Goal: Communication & Community: Share content

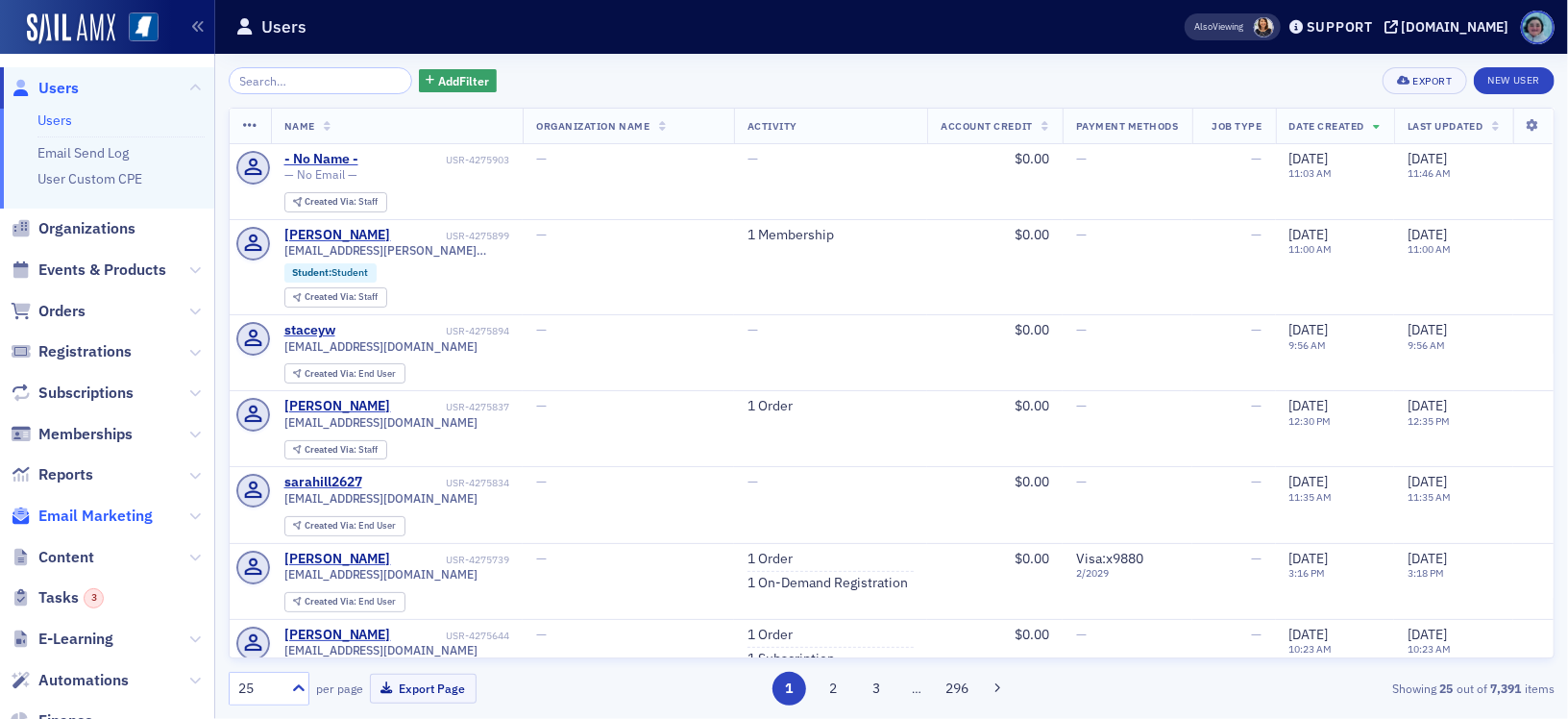
click at [87, 513] on span "Email Marketing" at bounding box center [95, 516] width 114 height 21
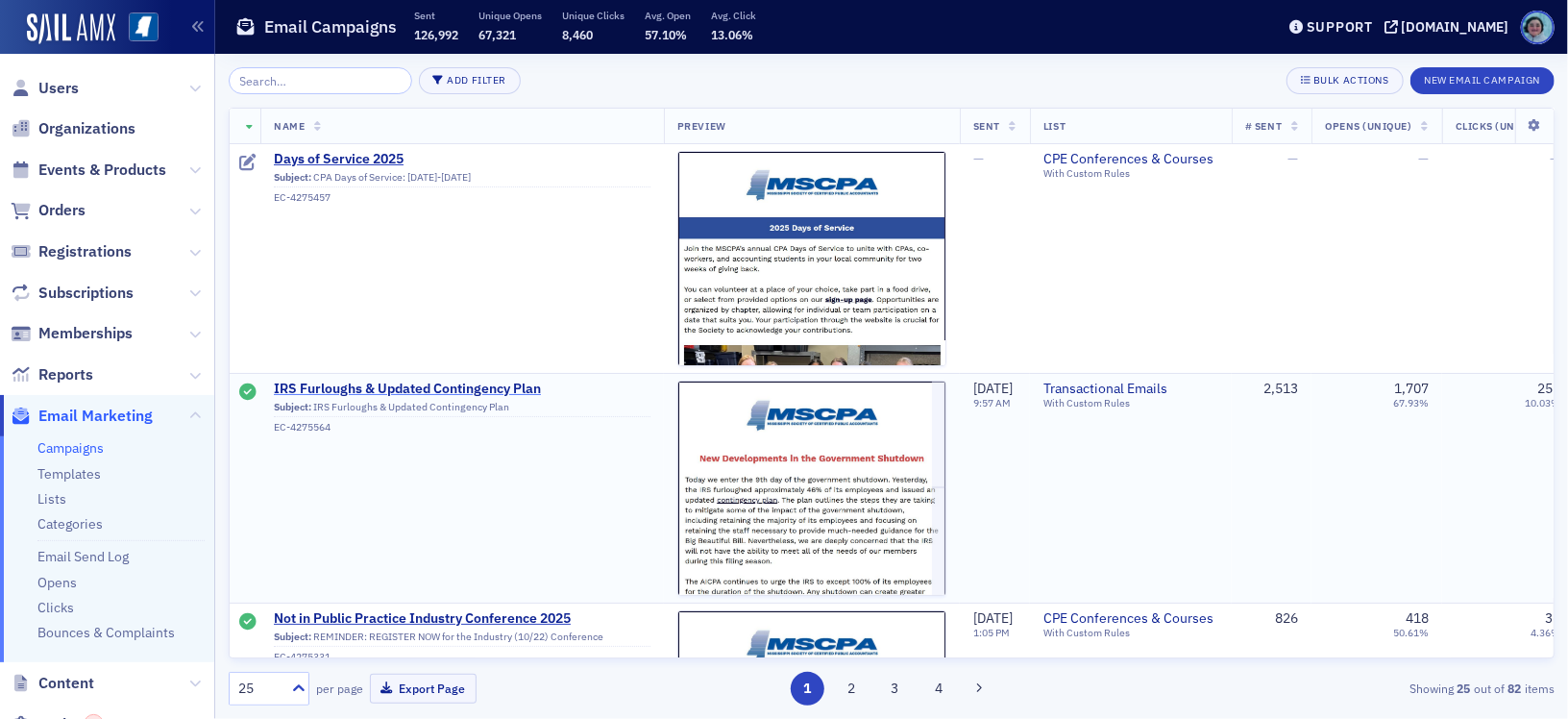
click at [442, 391] on span "IRS Furloughs & Updated Contingency Plan" at bounding box center [462, 389] width 376 height 18
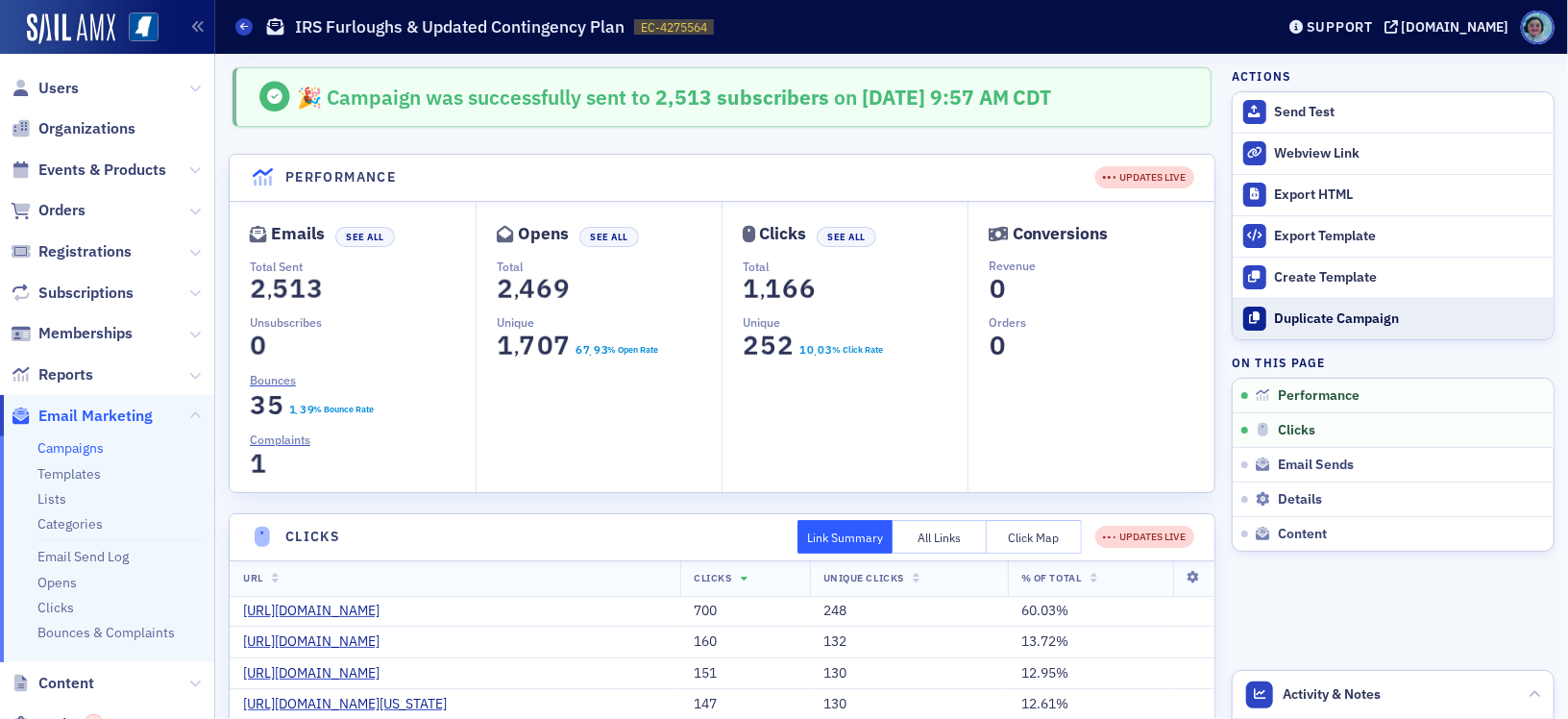
click at [1338, 332] on button "Duplicate Campaign" at bounding box center [1392, 319] width 321 height 41
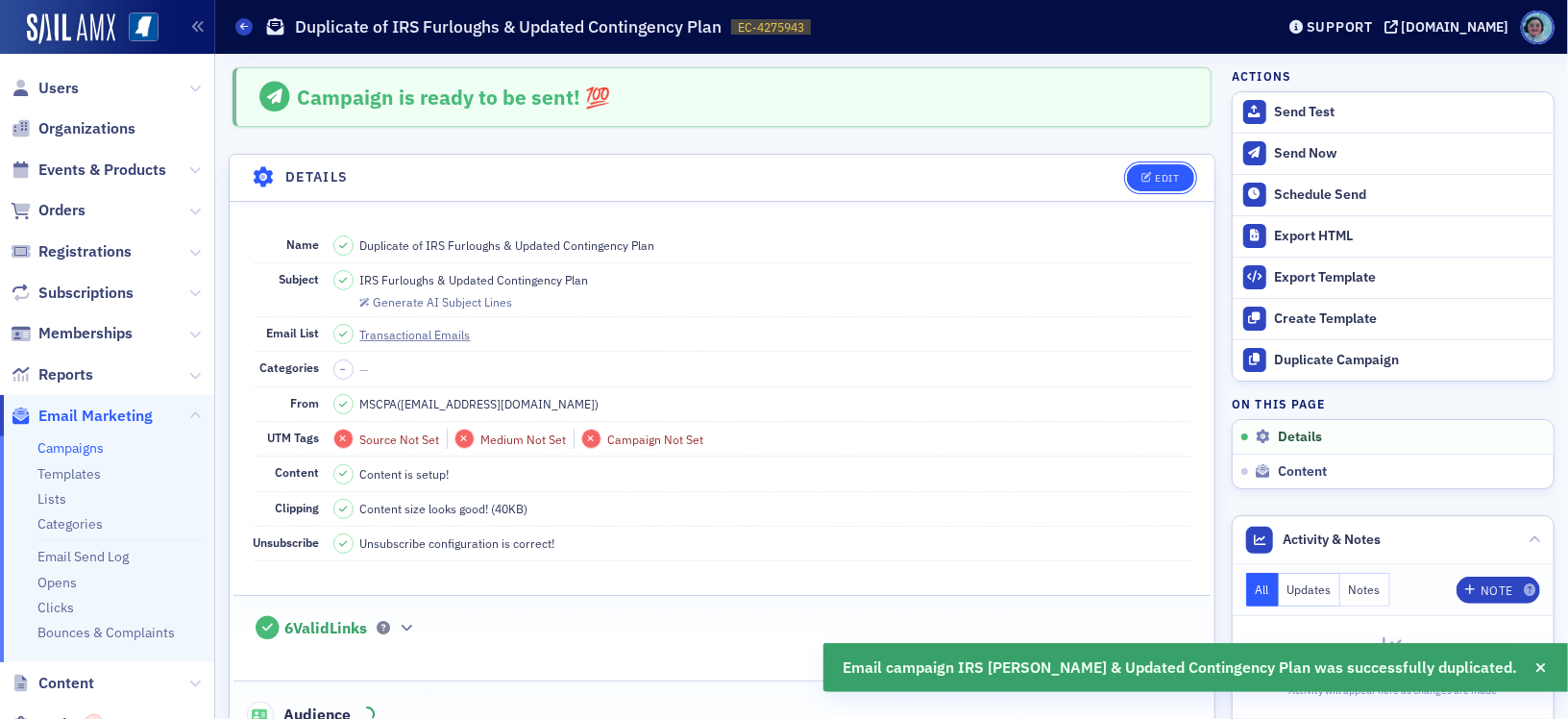
click at [1156, 174] on div "Edit" at bounding box center [1167, 178] width 24 height 11
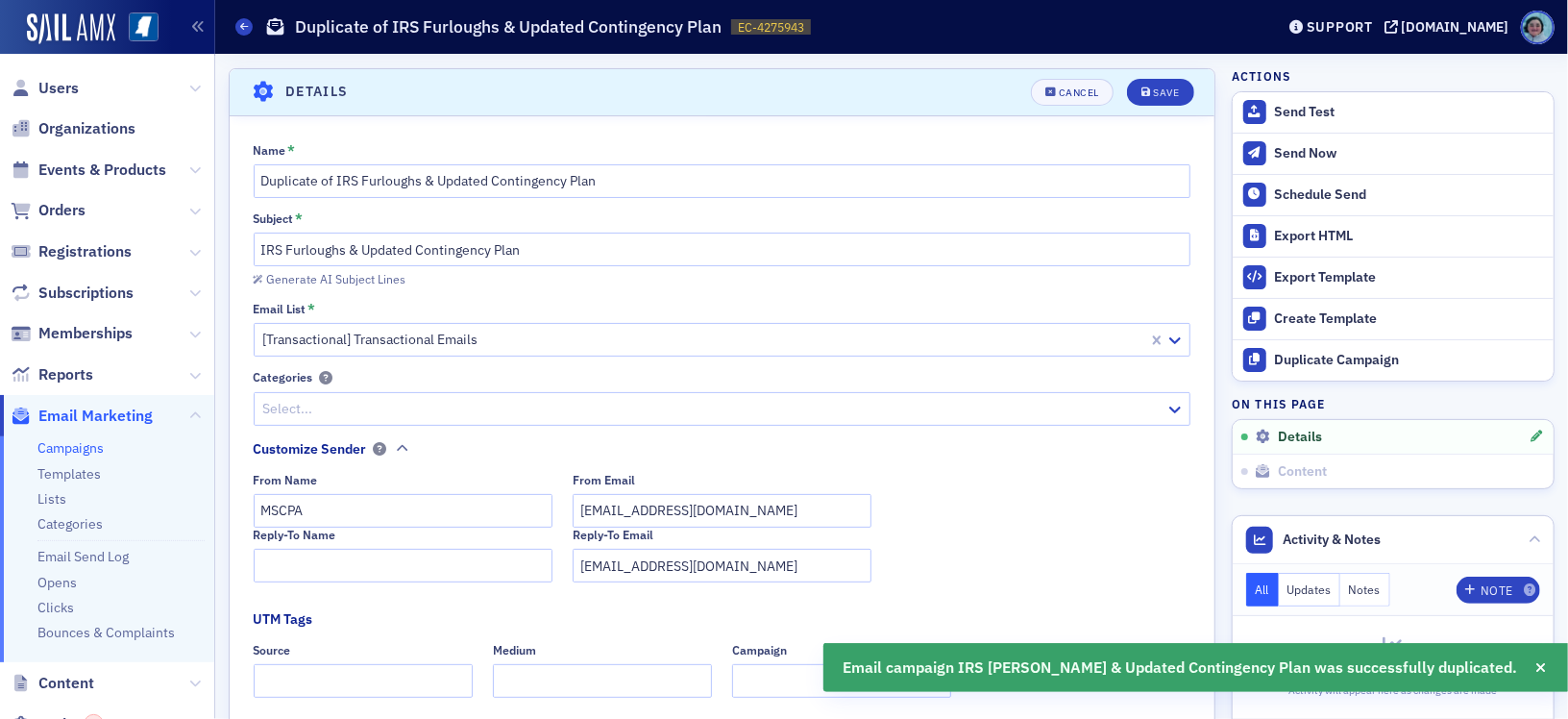
scroll to position [90, 0]
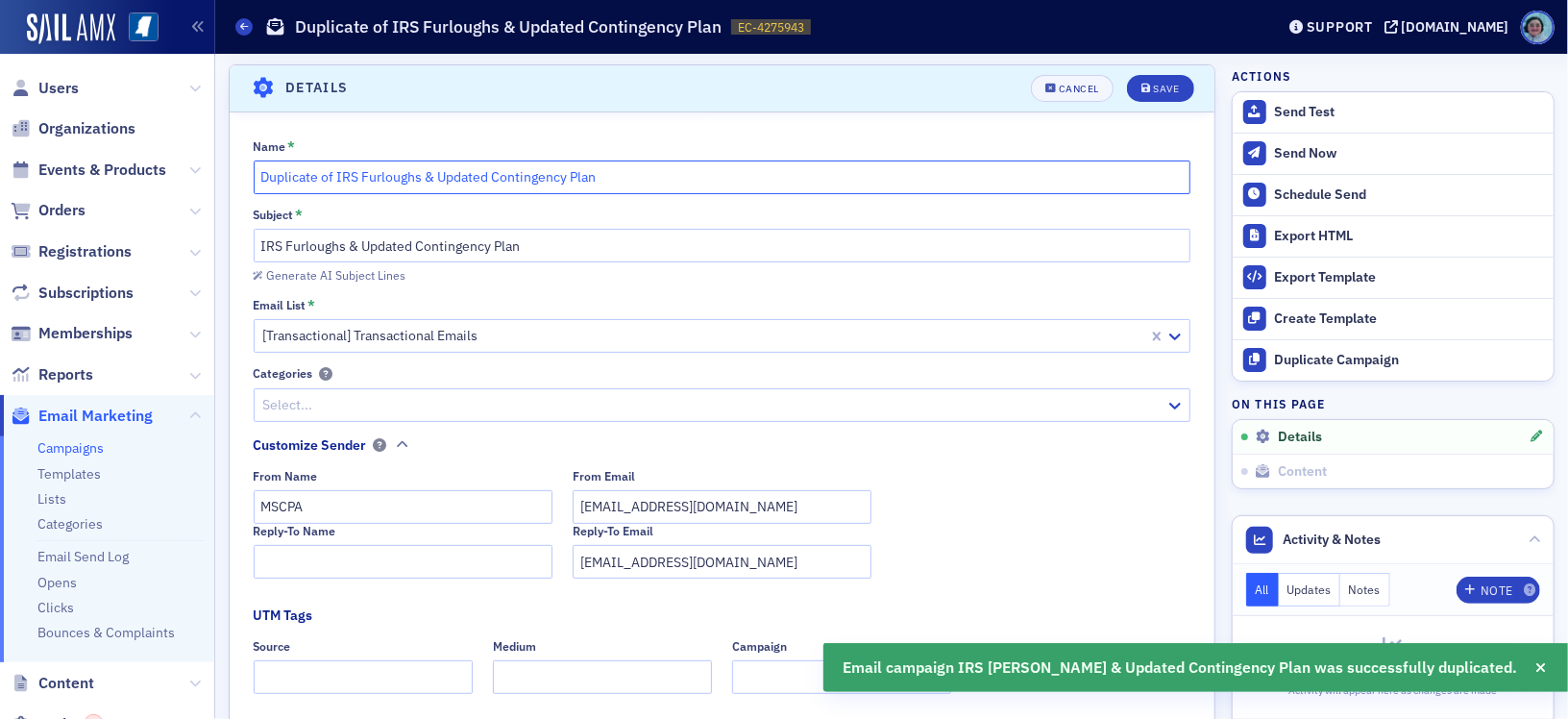
click at [565, 175] on input "Duplicate of IRS Furloughs & Updated Contingency Plan" at bounding box center [723, 178] width 938 height 33
paste input "Scam Alert: Phishing Scams Target [US_STATE] Taxpayers via Text Message"
type input "Scam Alert: Phishing Scams Target [US_STATE] Taxpayers via Text Message"
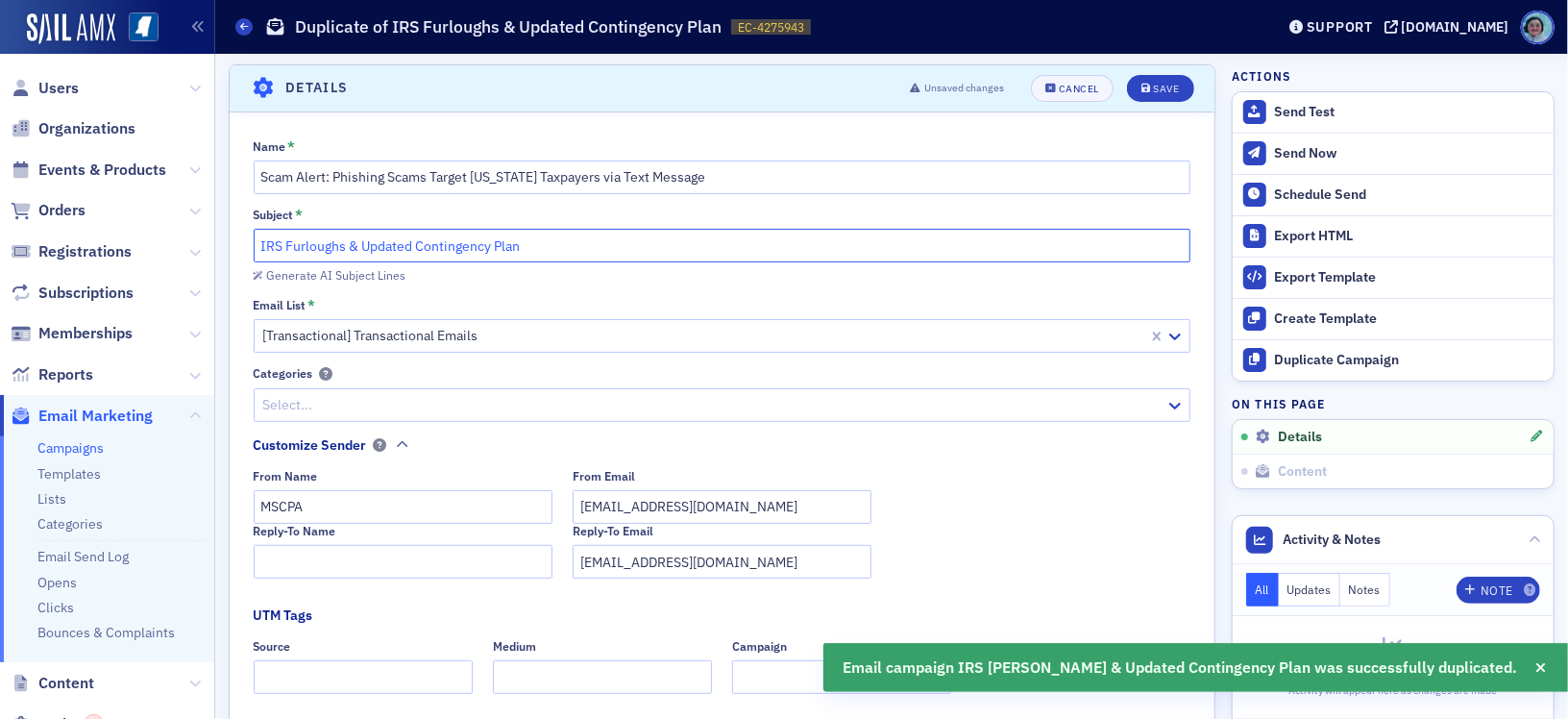
click at [519, 242] on input "IRS Furloughs & Updated Contingency Plan" at bounding box center [723, 246] width 938 height 33
paste input "Scam Alert: Phishing Scams Target [US_STATE] Taxpayers via Text Message"
type input "Scam Alert: Phishing Scams Target [US_STATE] Taxpayers via Text Message"
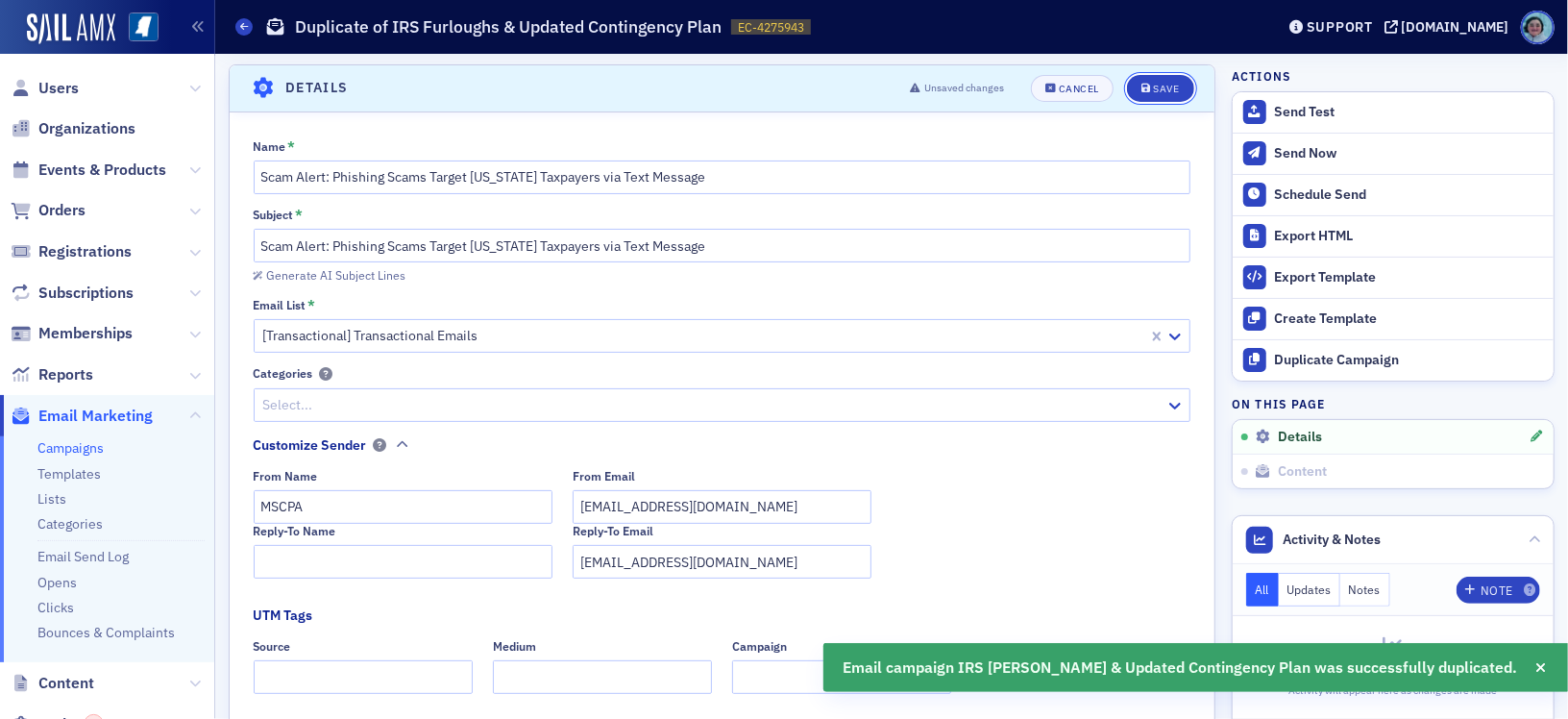
click at [1127, 96] on button "Save" at bounding box center [1160, 89] width 66 height 27
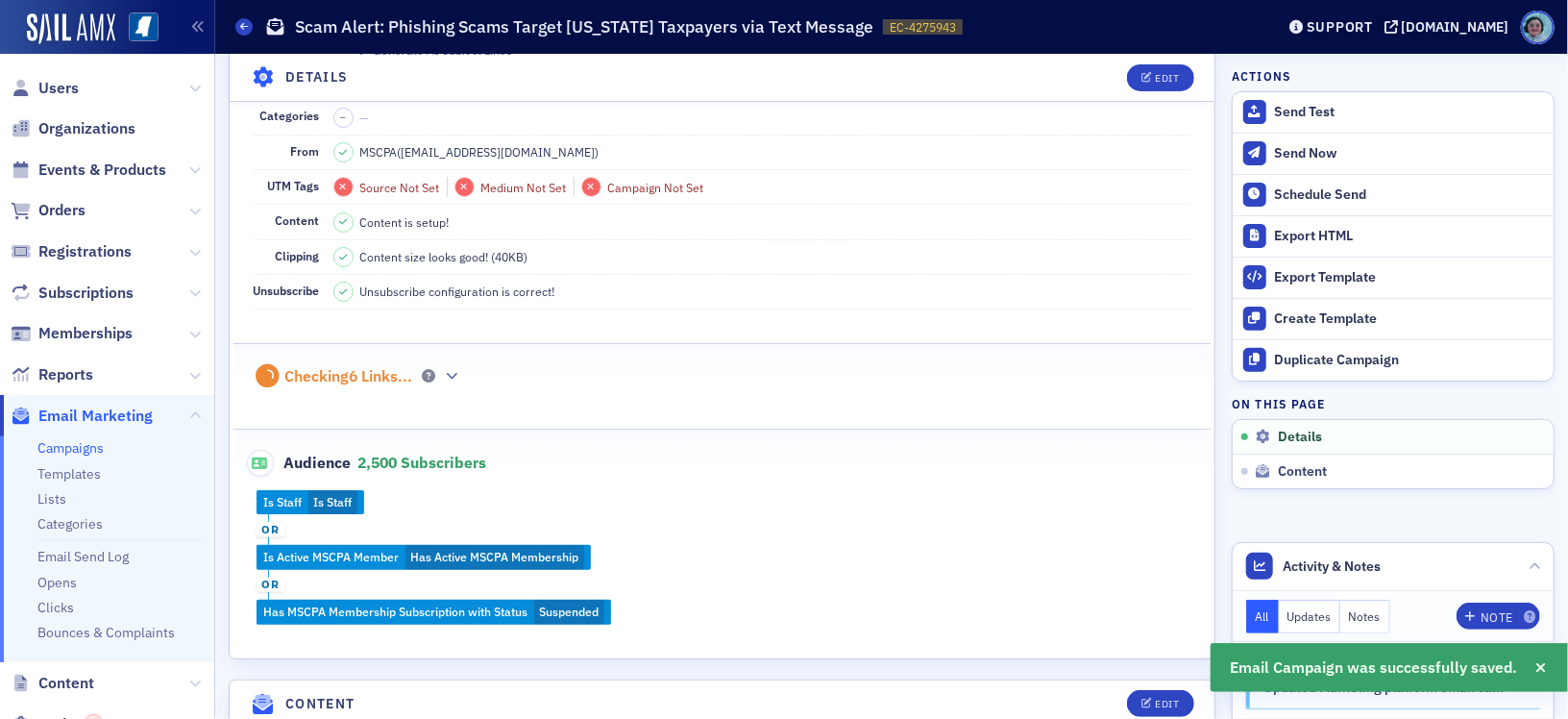
scroll to position [282, 0]
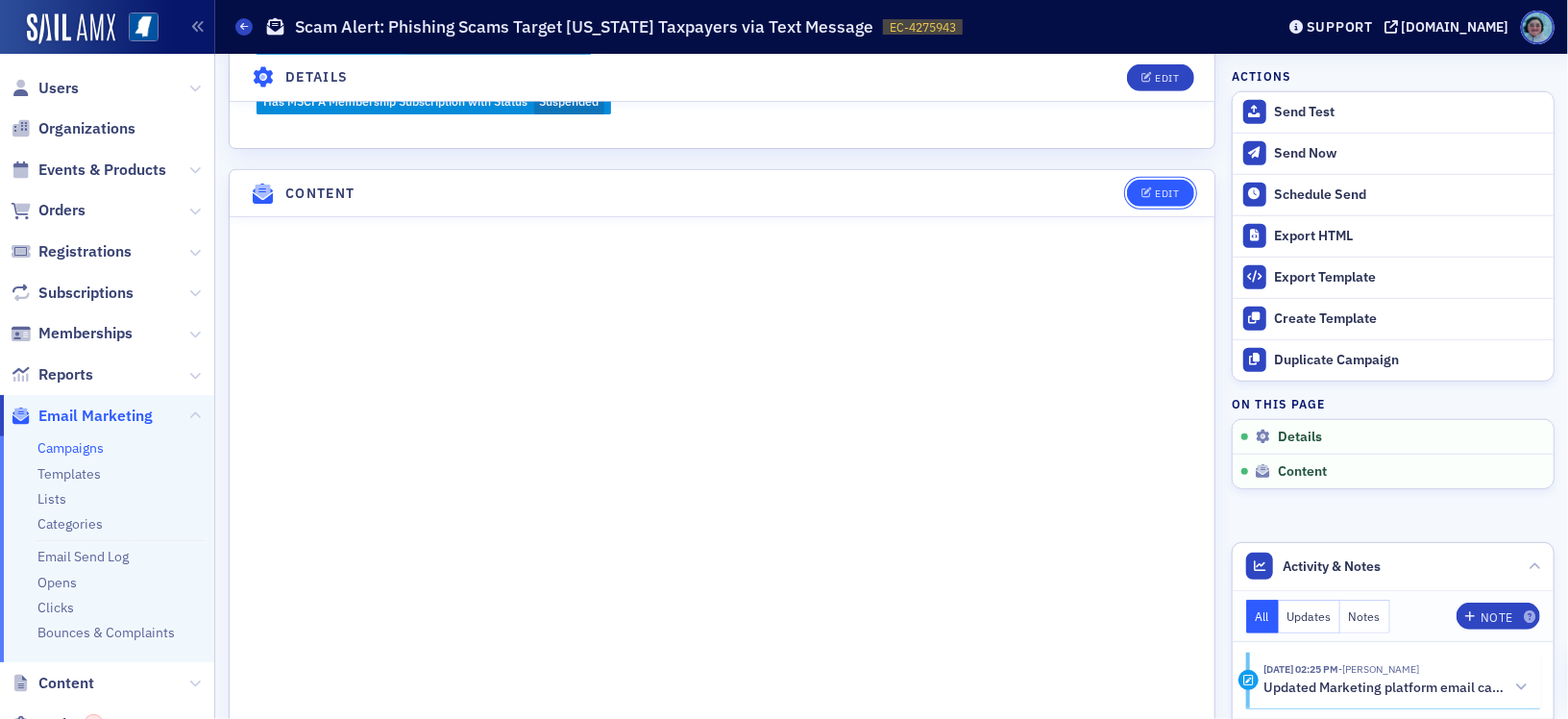
click at [1156, 188] on div "Edit" at bounding box center [1167, 193] width 24 height 11
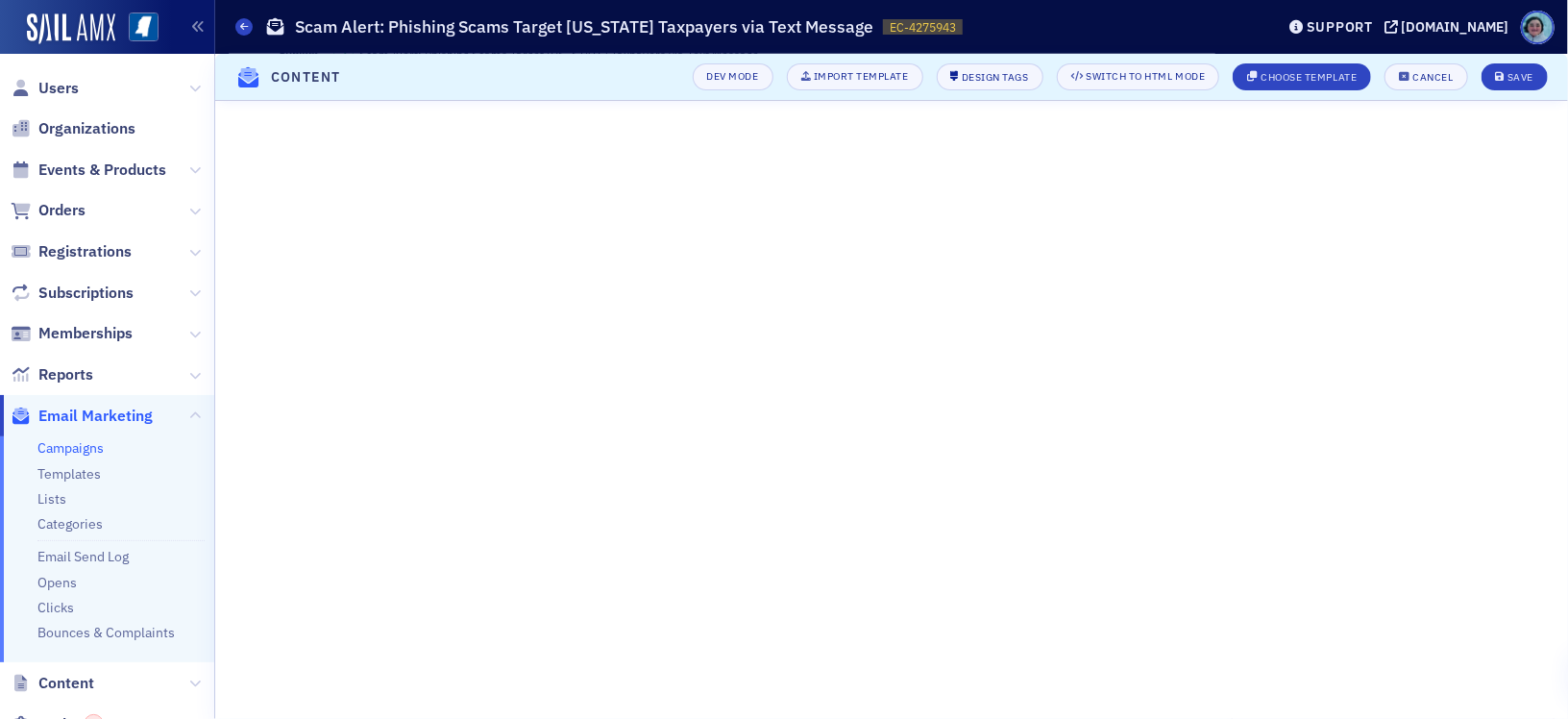
scroll to position [223, 0]
click at [1538, 99] on header "Content Dev Mode Import Template Design Tags Switch to HTML Mode Choose Templat…" at bounding box center [892, 77] width 1353 height 47
click at [1447, 91] on header "Content Dev Mode Import Template Design Tags Switch to HTML Mode Choose Templat…" at bounding box center [892, 77] width 1353 height 47
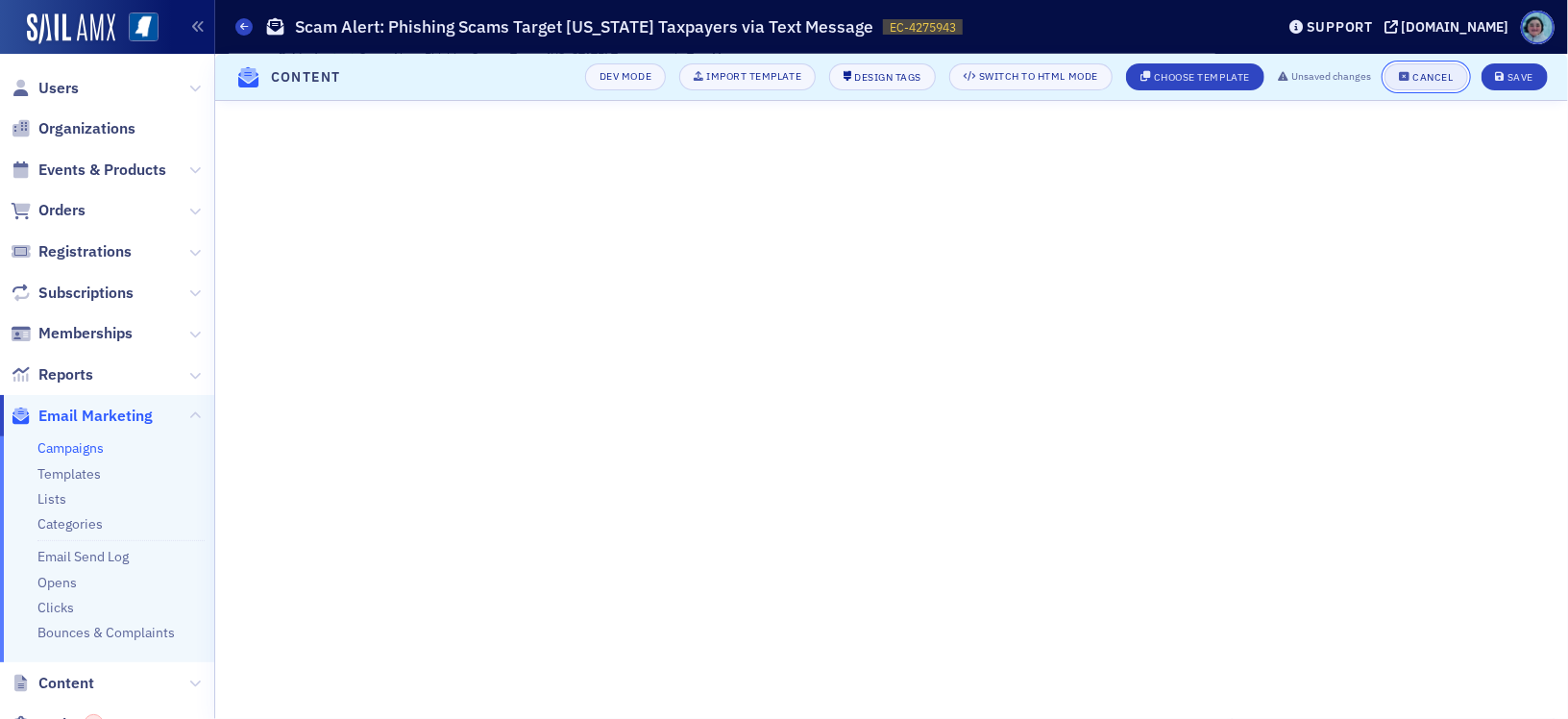
click at [1440, 77] on div "Cancel" at bounding box center [1433, 77] width 40 height 11
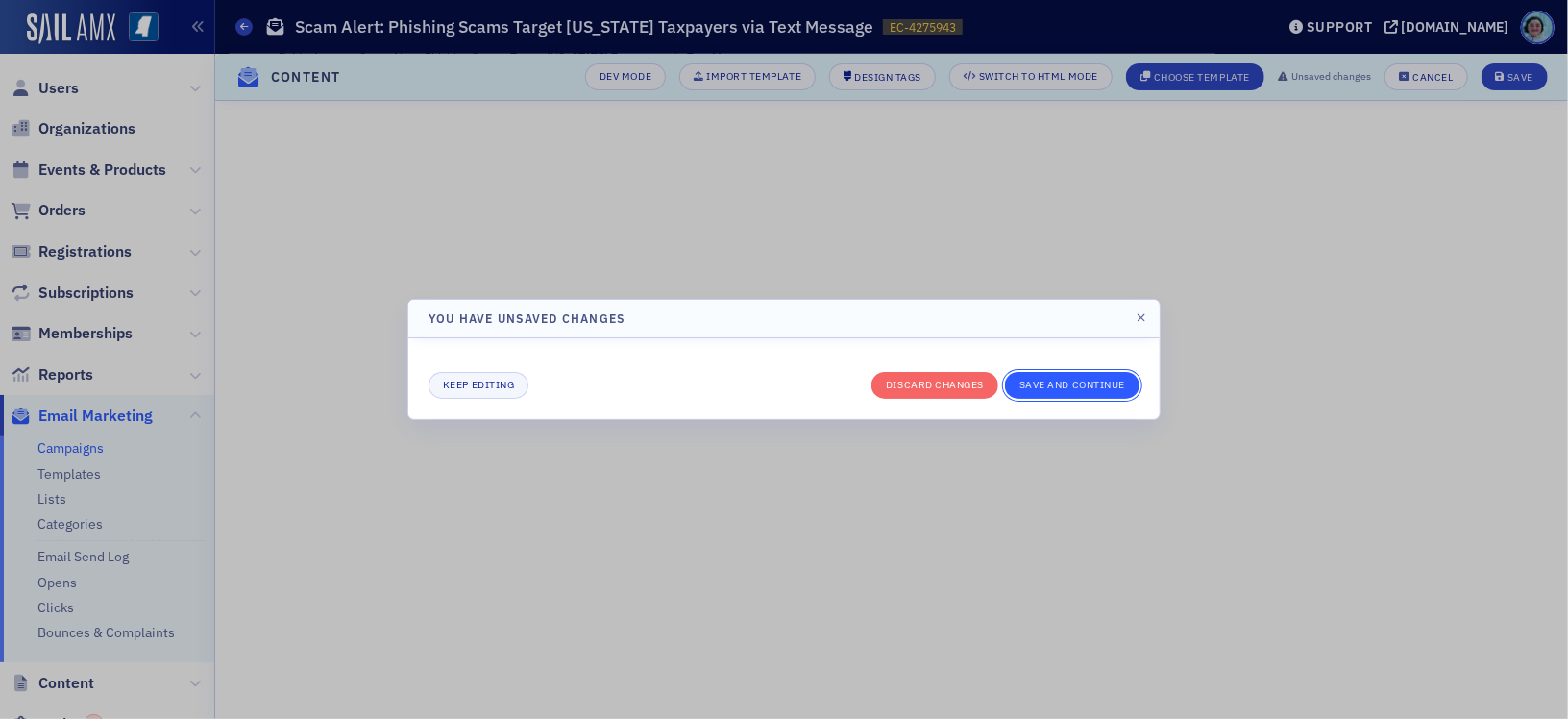
click at [1048, 377] on button "Save and continue" at bounding box center [1073, 385] width 135 height 27
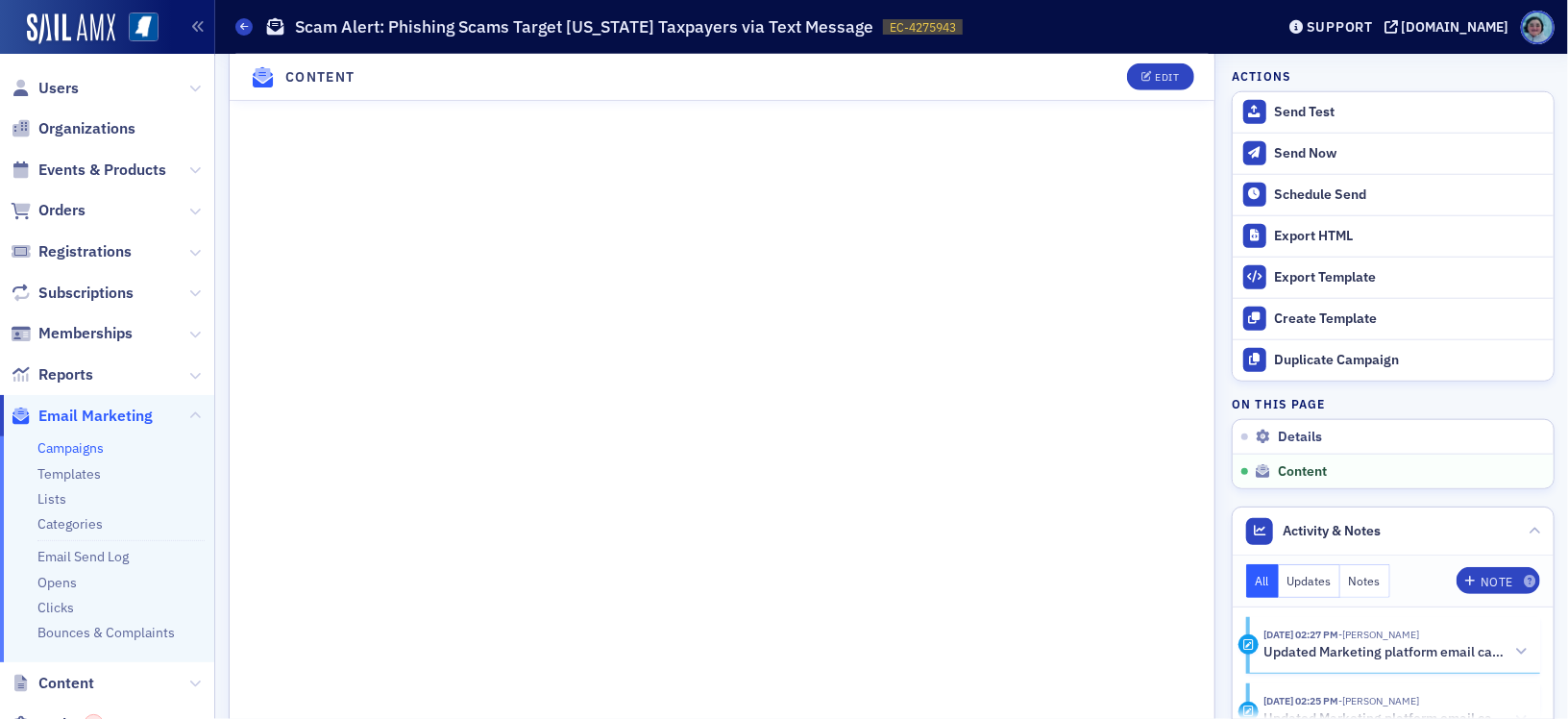
scroll to position [965, 0]
click at [1156, 80] on div "Edit" at bounding box center [1167, 77] width 24 height 11
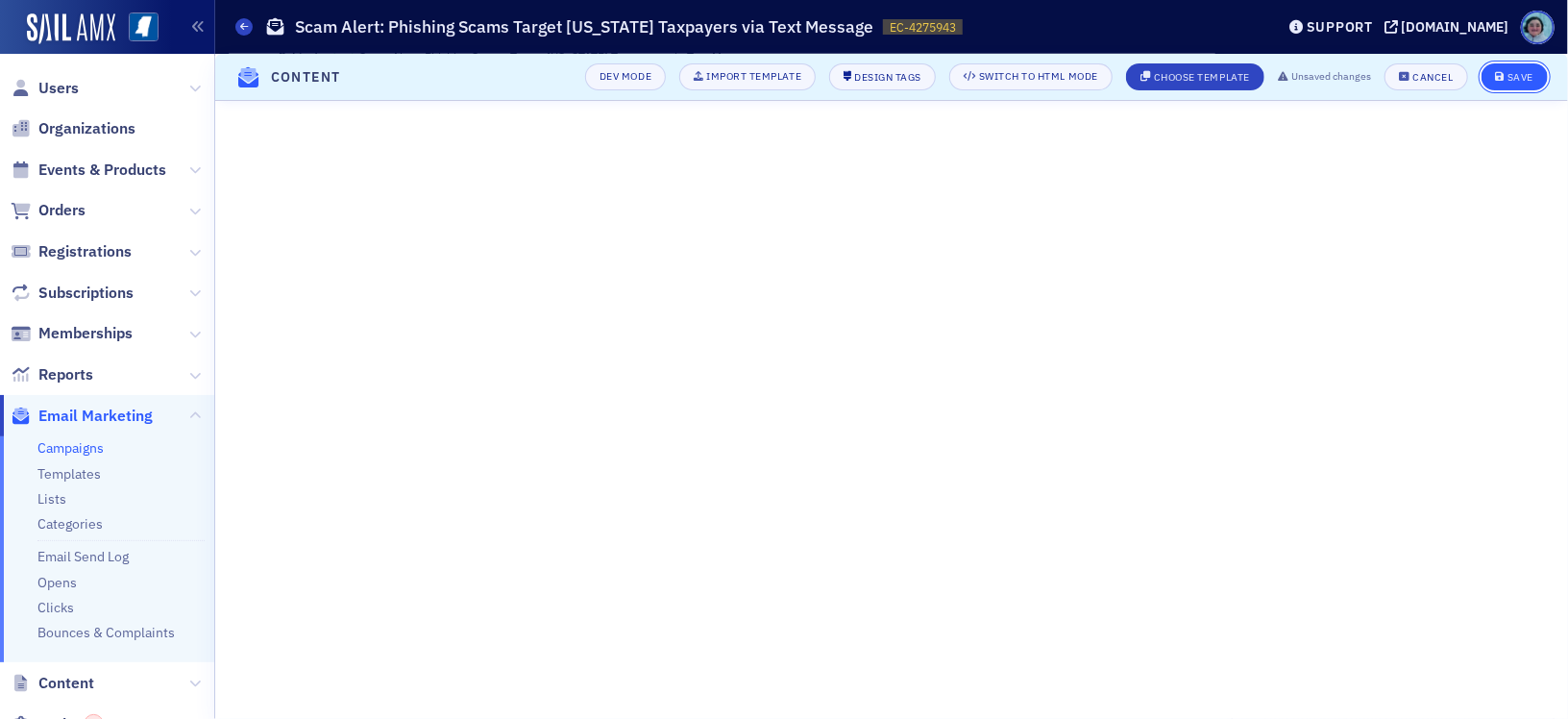
click at [1524, 78] on div "Save" at bounding box center [1520, 77] width 26 height 11
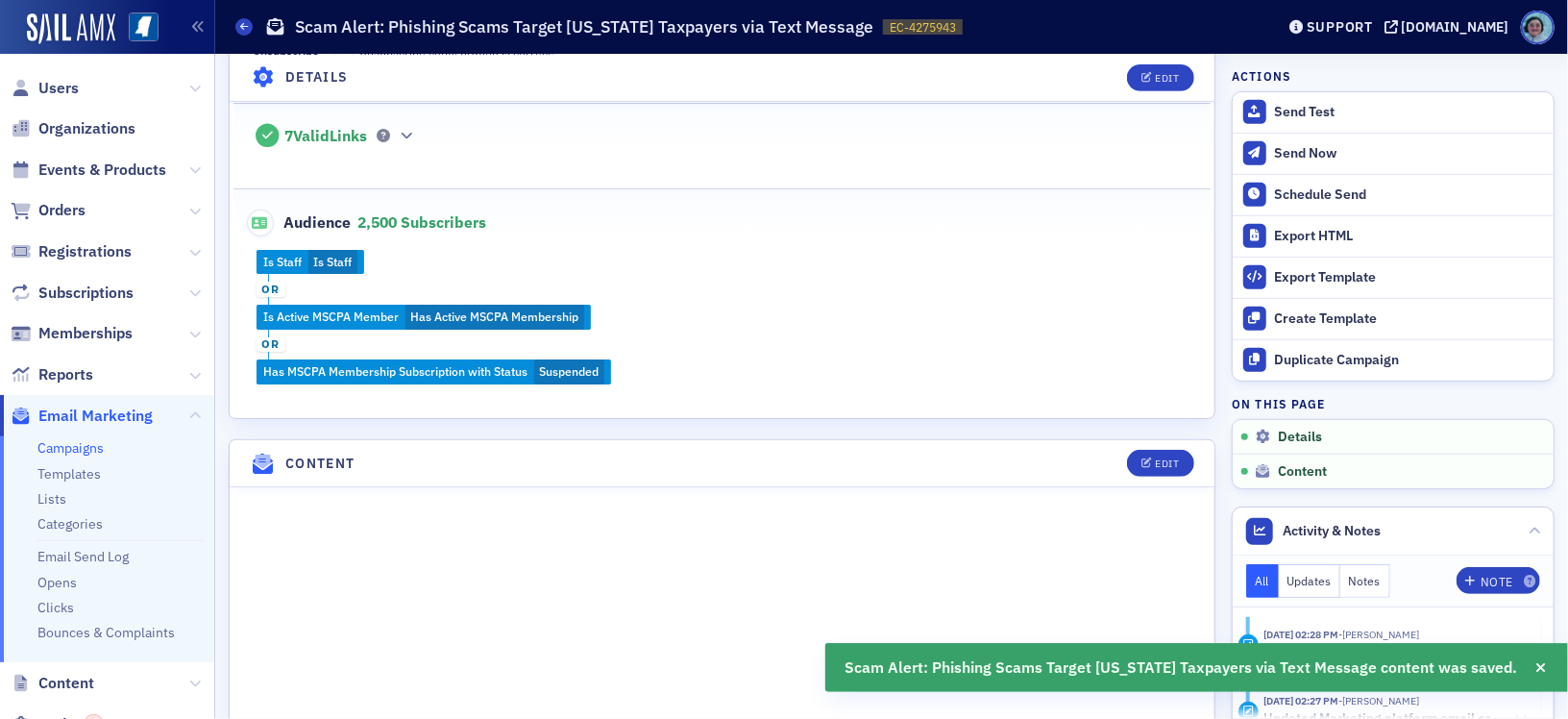
scroll to position [481, 0]
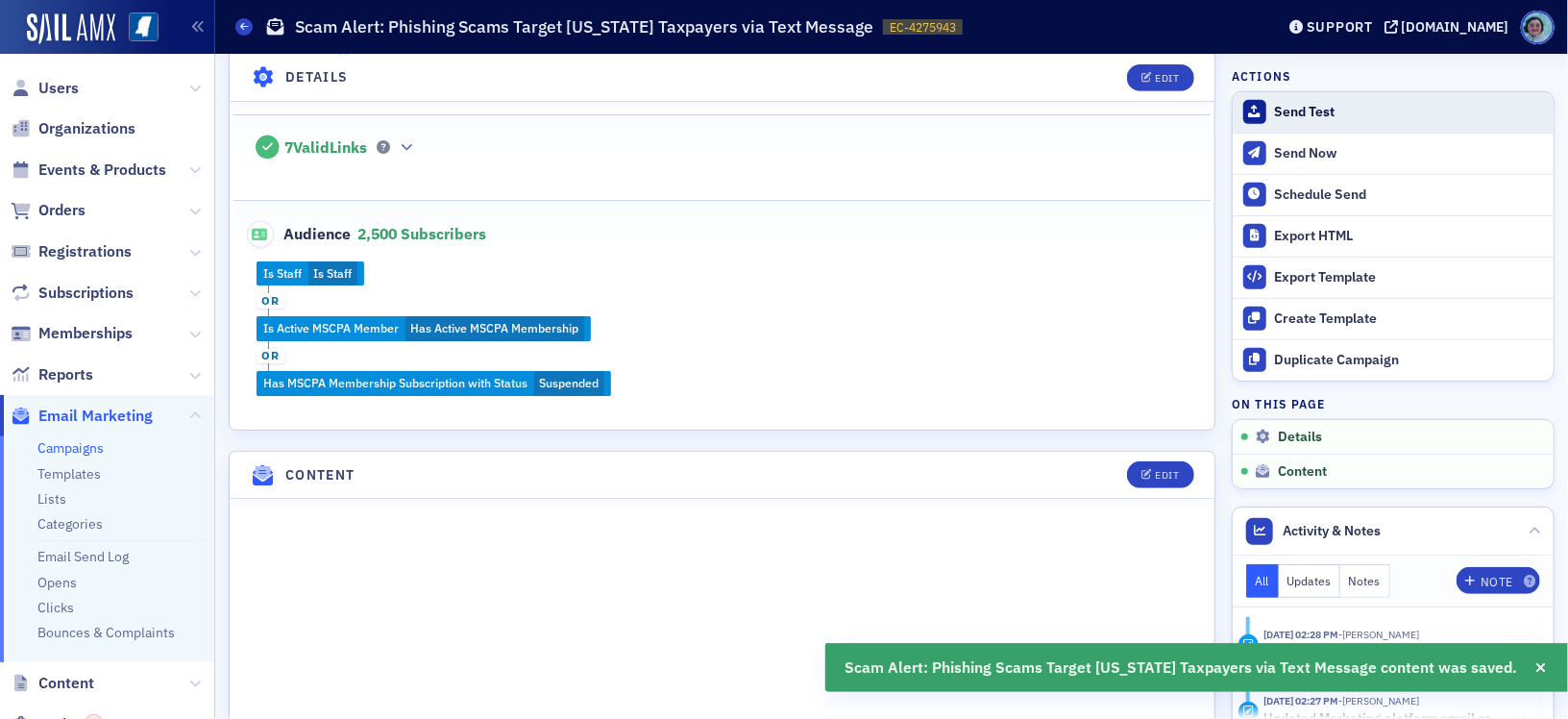
click at [1298, 107] on div "Send Test" at bounding box center [1410, 112] width 269 height 18
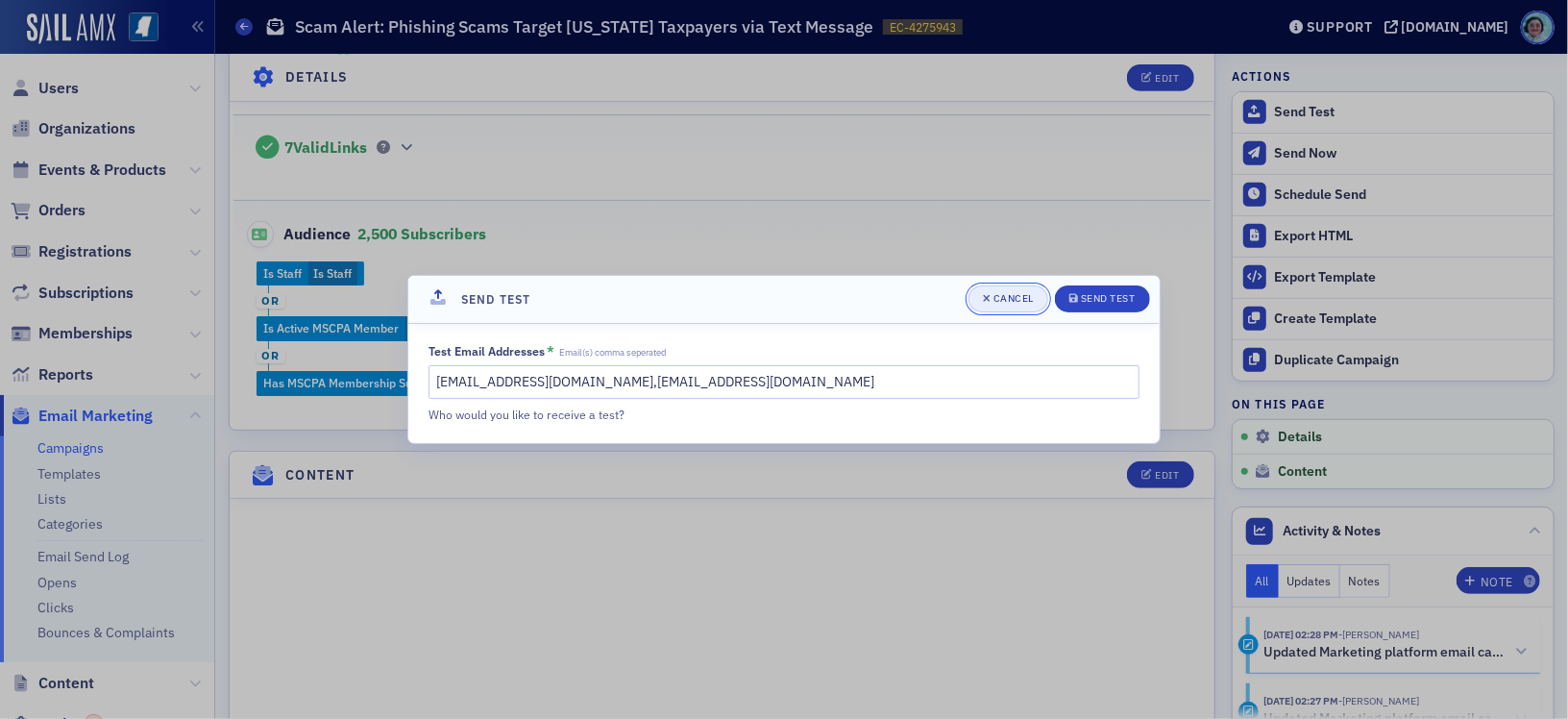
click at [1022, 290] on button "Cancel" at bounding box center [1008, 300] width 80 height 27
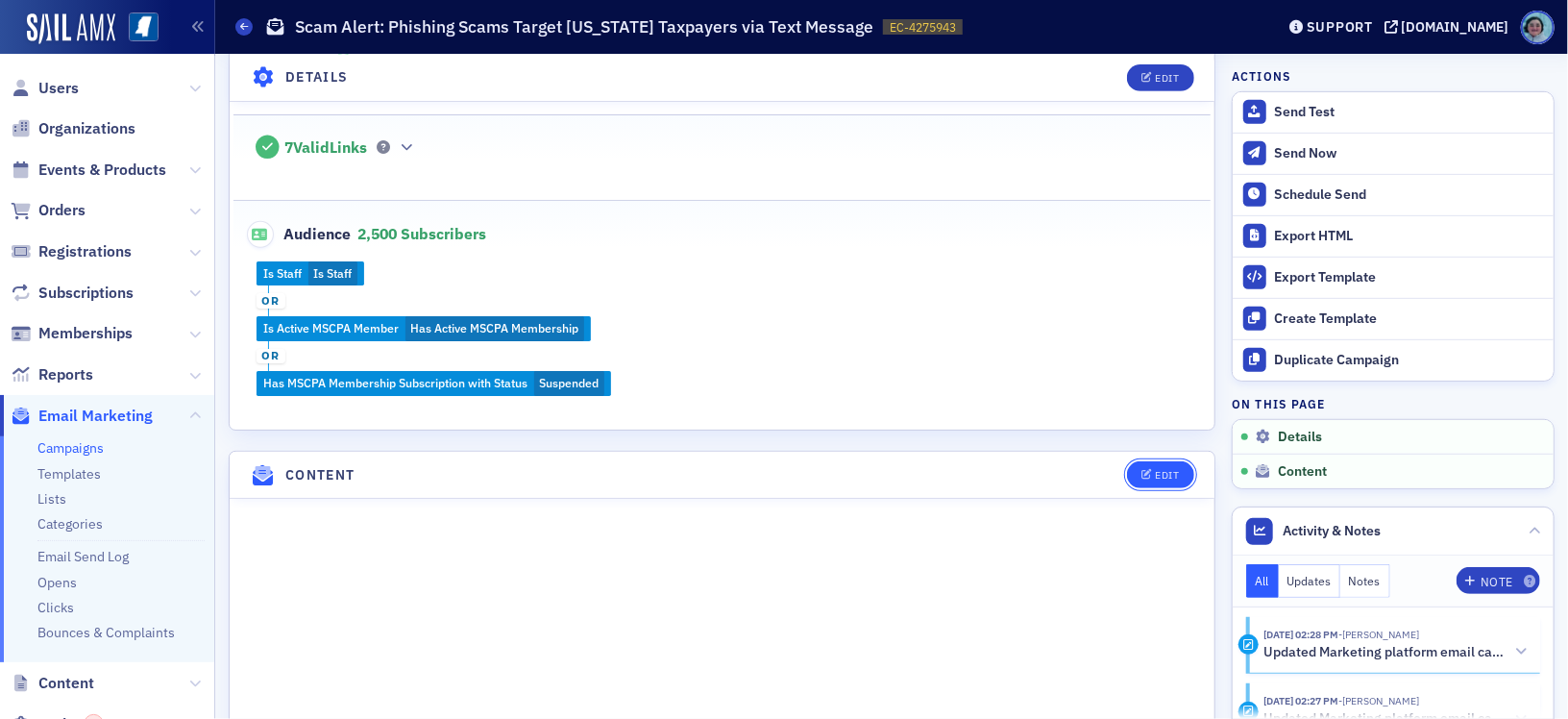
click at [1156, 472] on div "Edit" at bounding box center [1167, 475] width 24 height 11
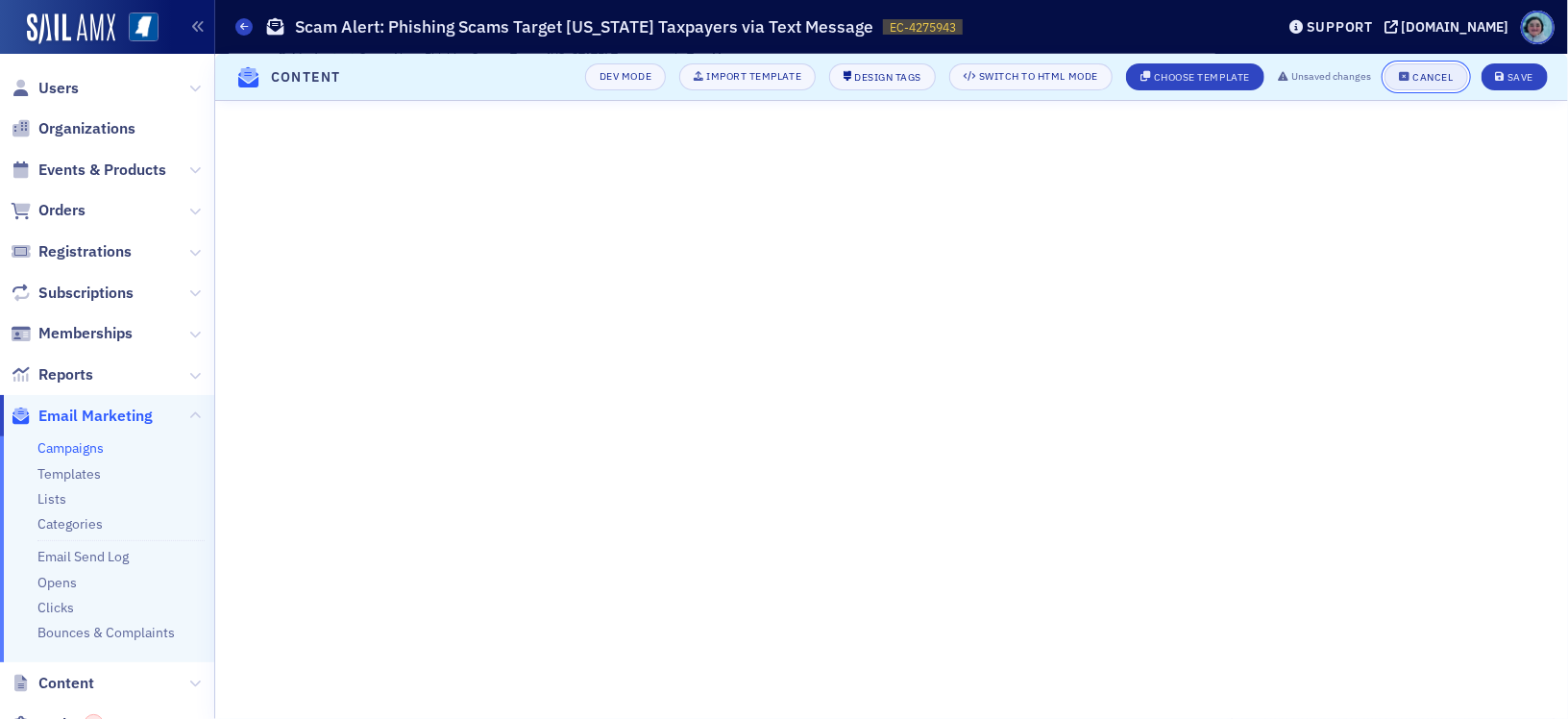
click at [1451, 85] on button "Cancel" at bounding box center [1426, 77] width 83 height 27
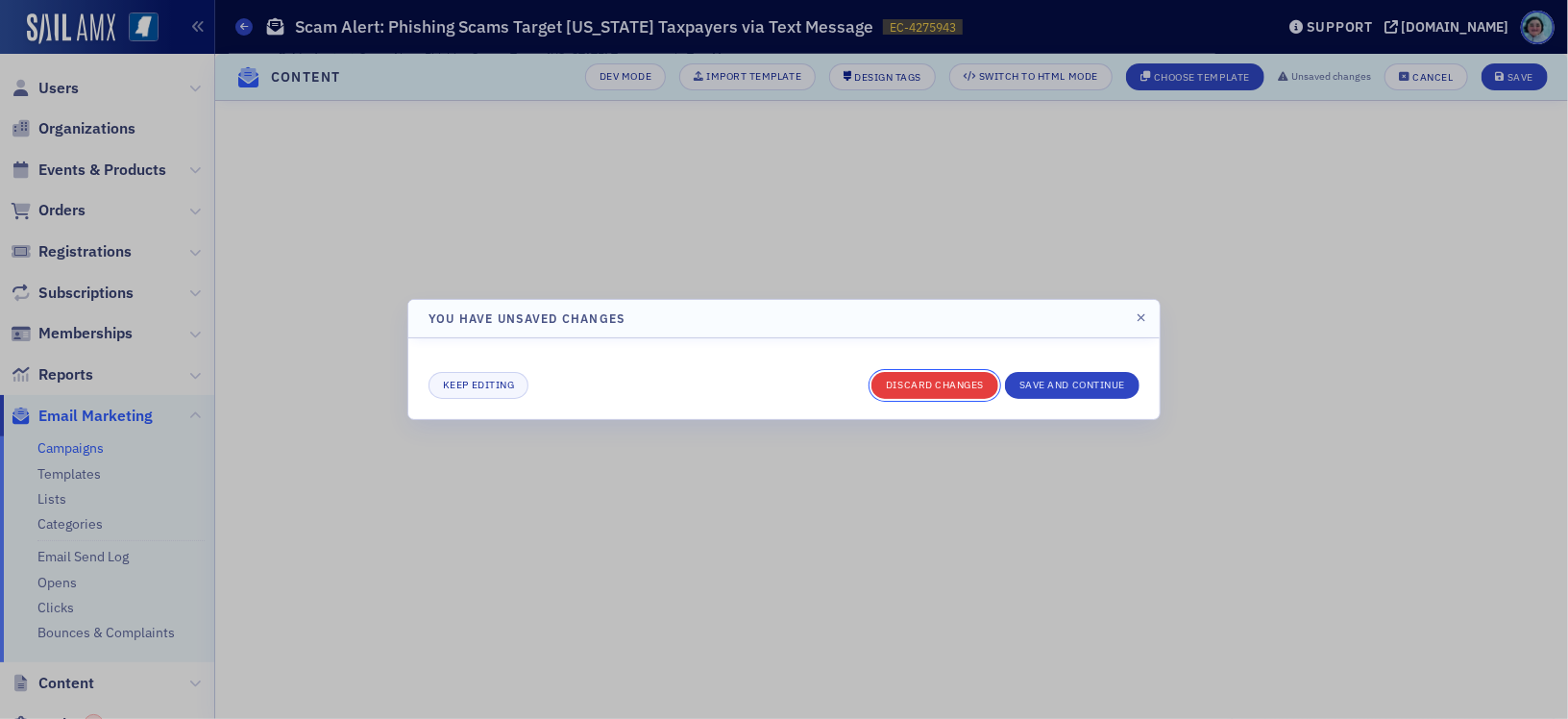
click at [957, 390] on button "Discard changes" at bounding box center [935, 385] width 127 height 27
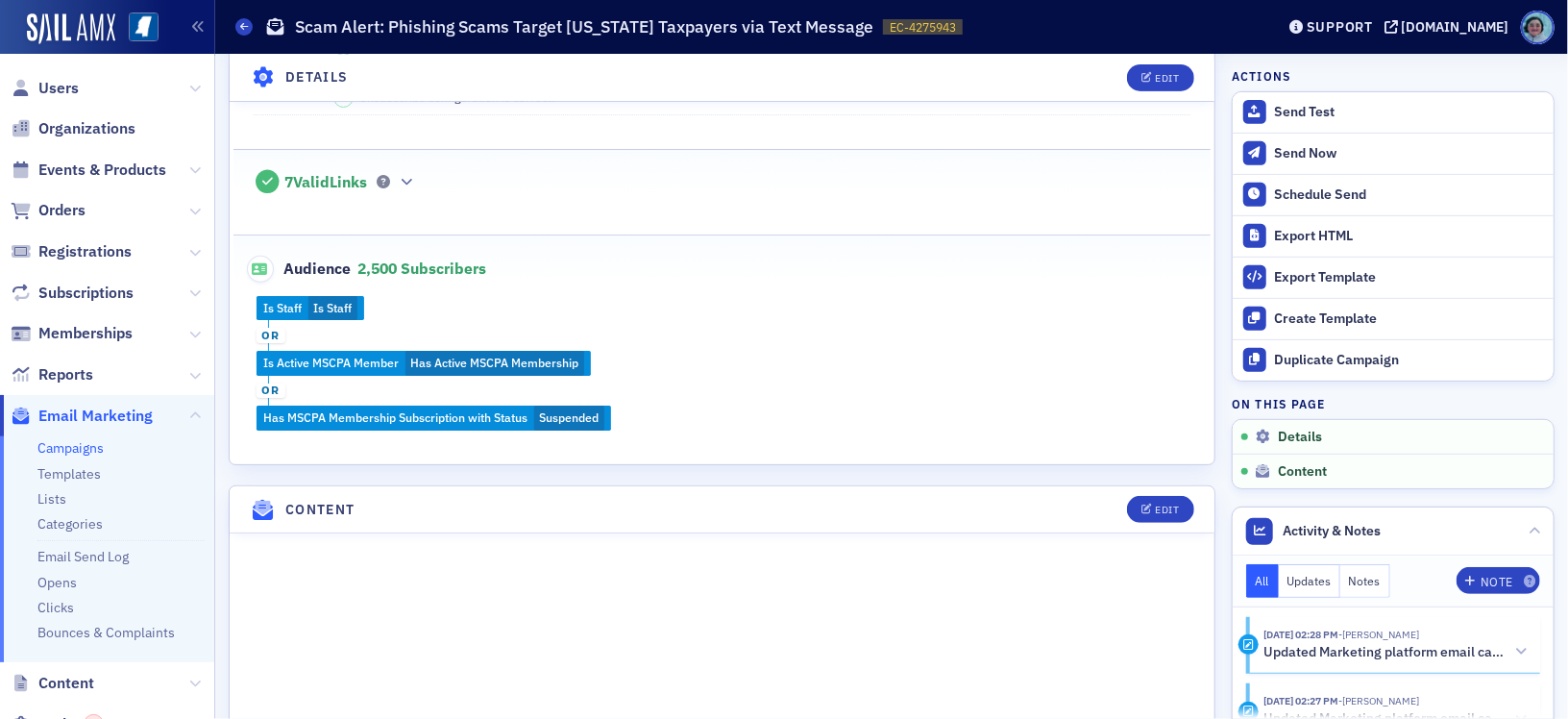
scroll to position [384, 0]
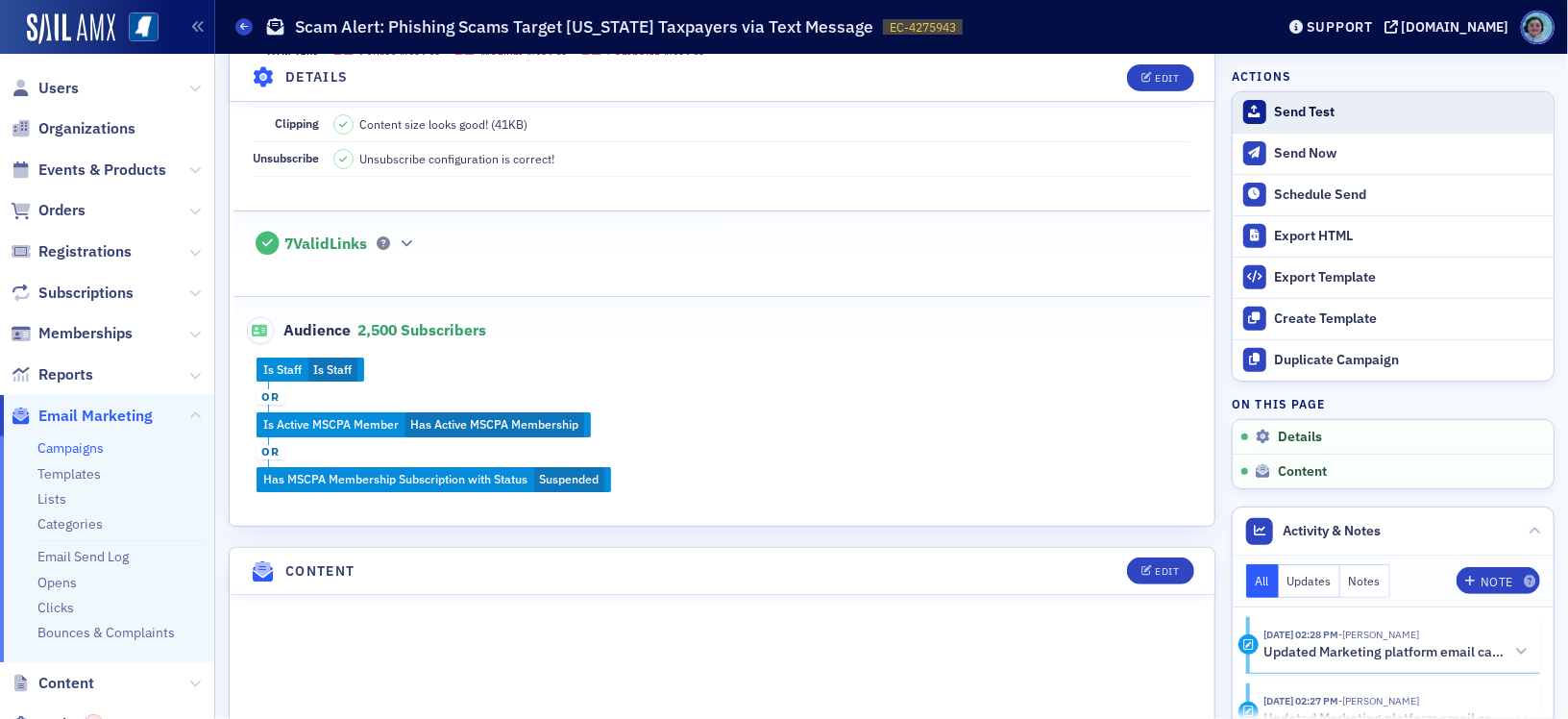
click at [1303, 115] on div "Send Test" at bounding box center [1410, 112] width 269 height 18
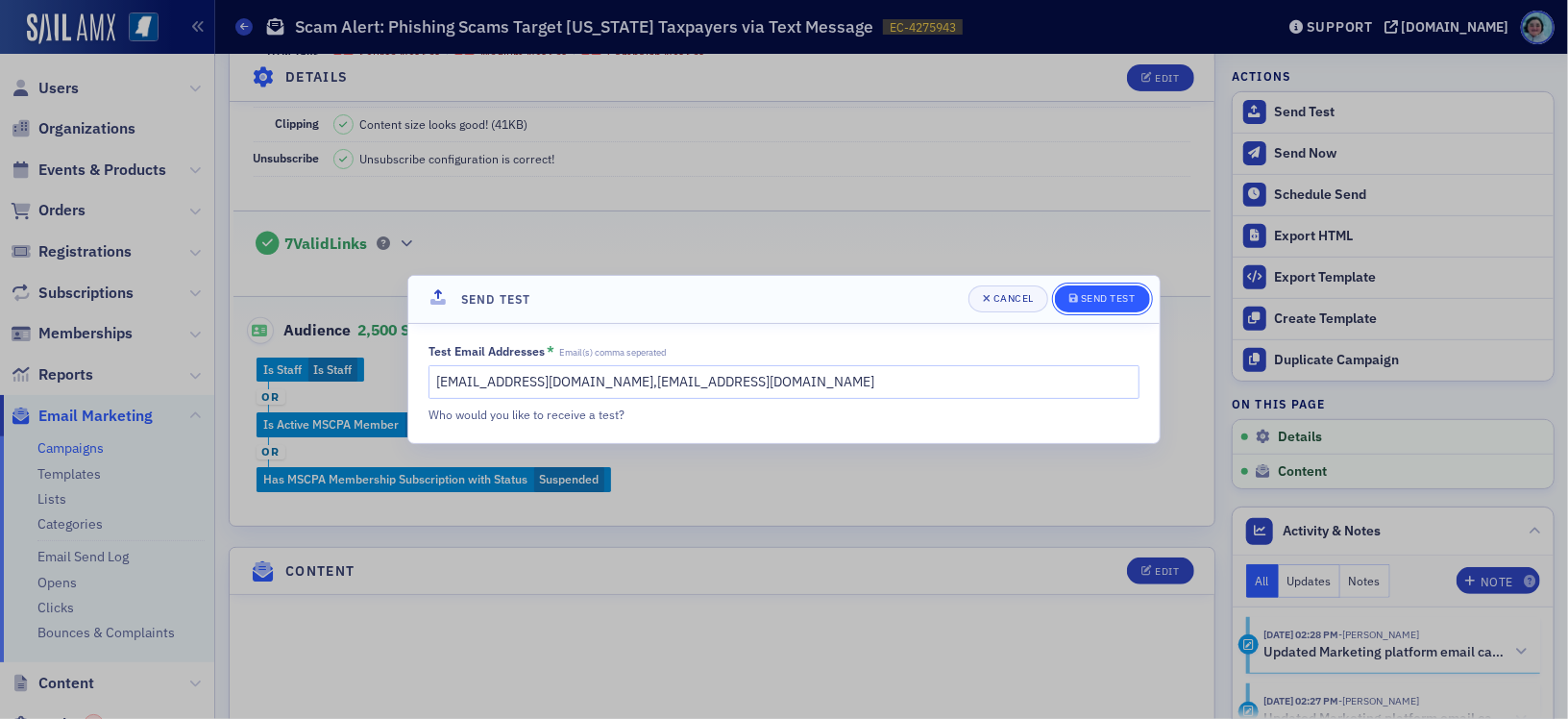
click at [1105, 297] on div "Send Test" at bounding box center [1109, 299] width 55 height 11
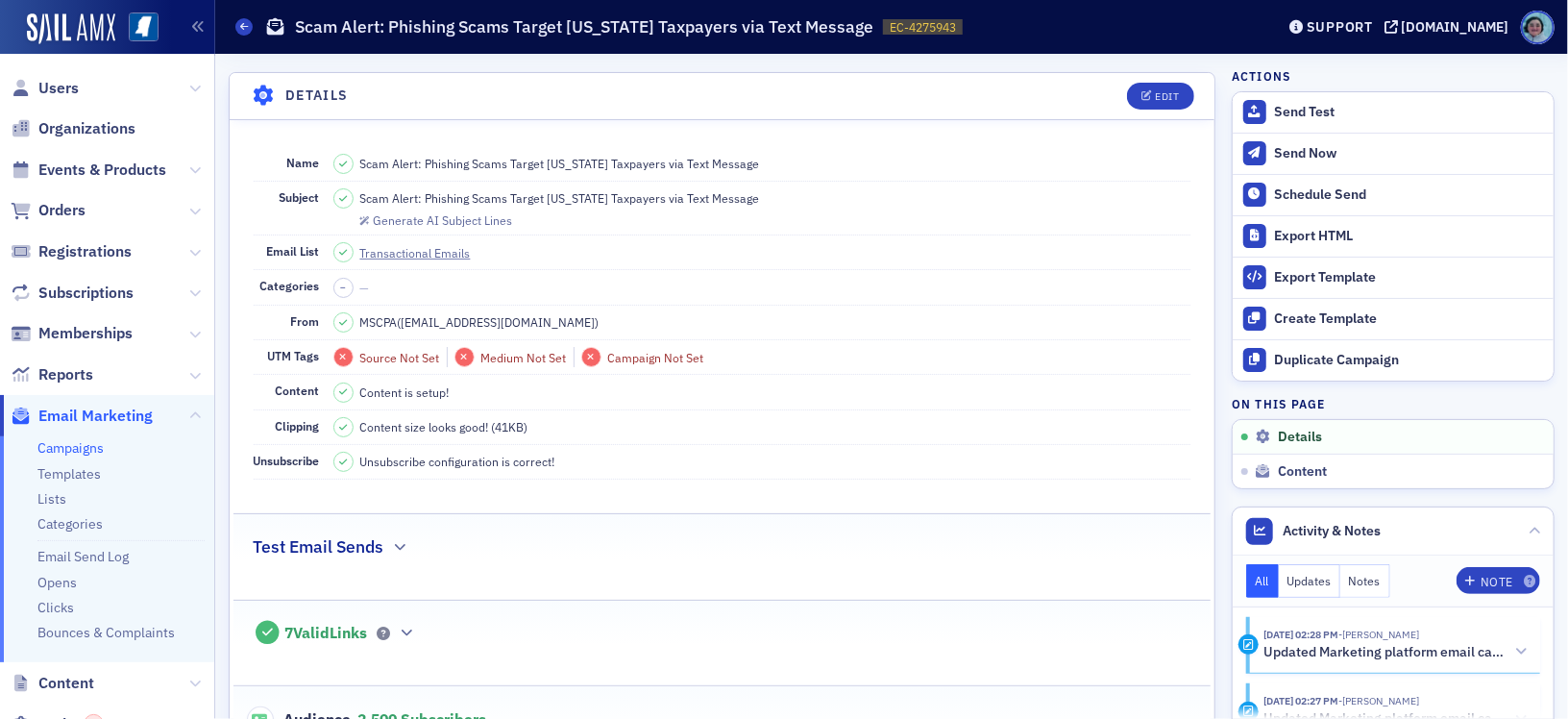
scroll to position [0, 0]
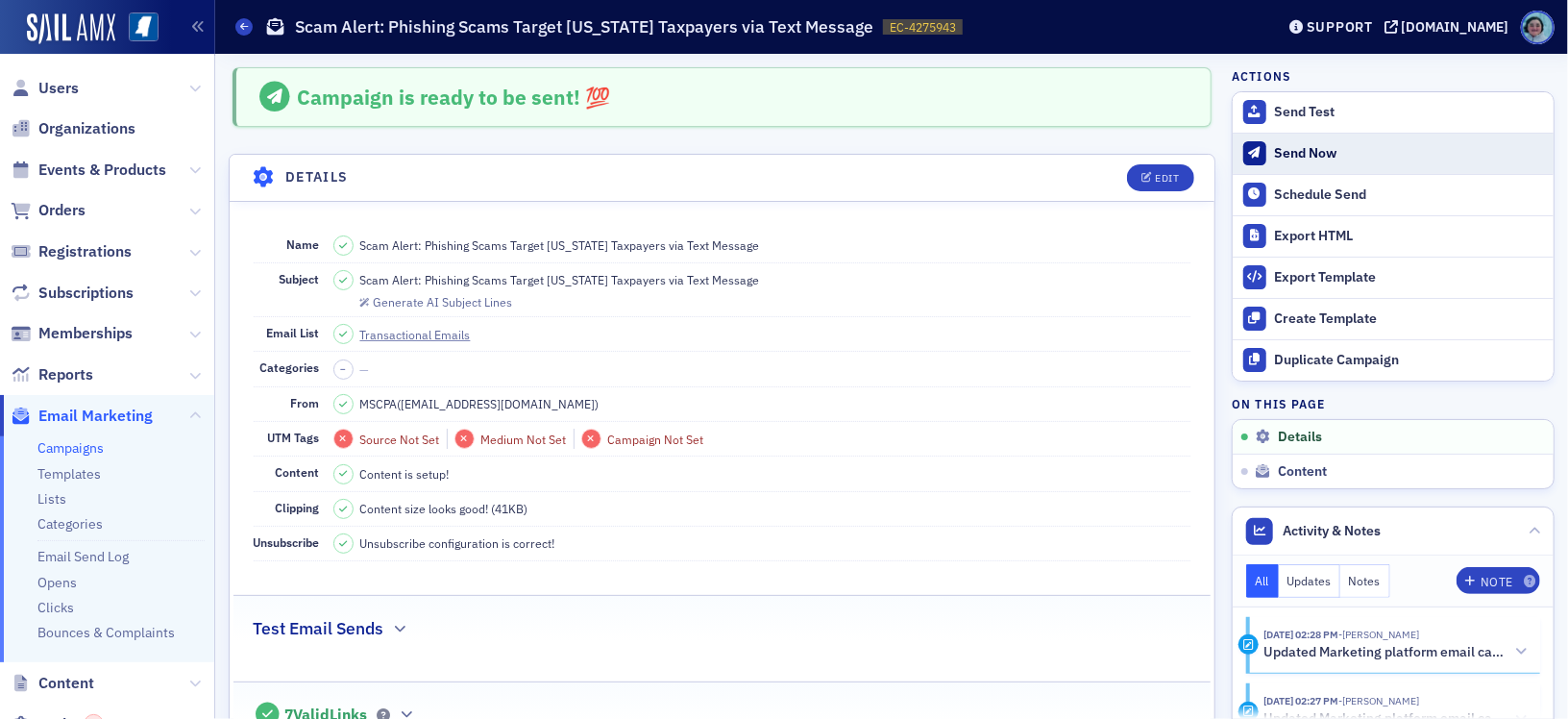
click at [1291, 157] on div "Send Now" at bounding box center [1410, 154] width 269 height 18
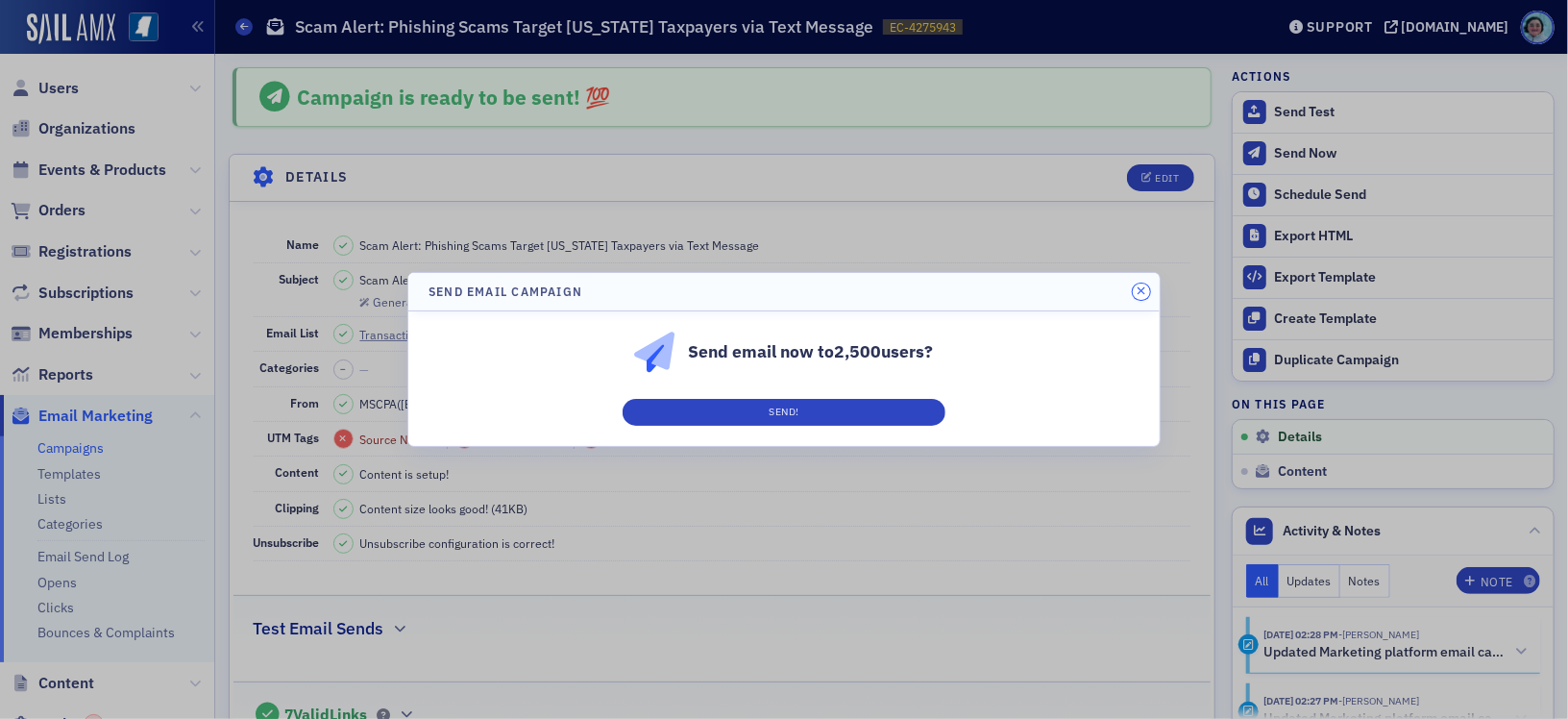
click at [1141, 288] on icon "button" at bounding box center [1141, 292] width 9 height 12
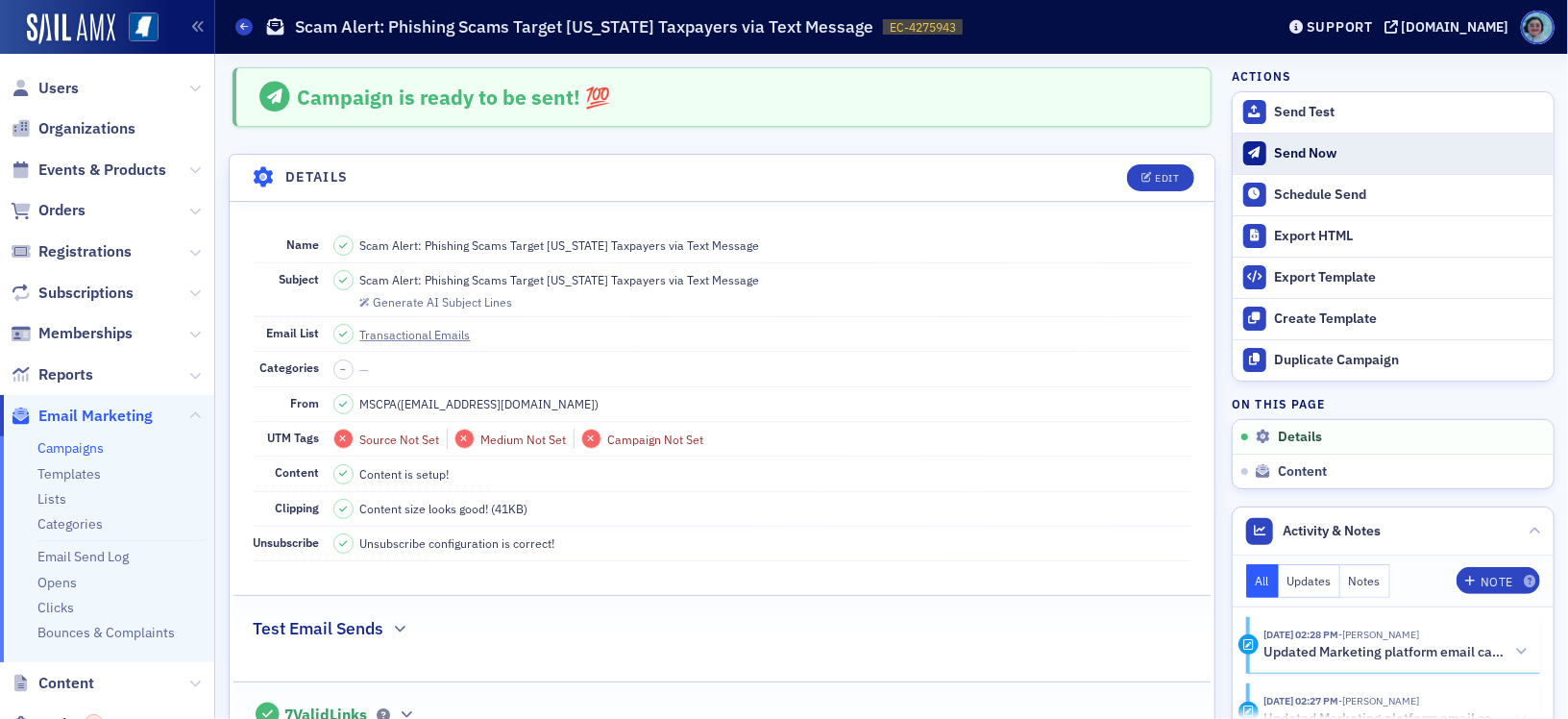
click at [1322, 160] on div "Send Now" at bounding box center [1410, 154] width 269 height 18
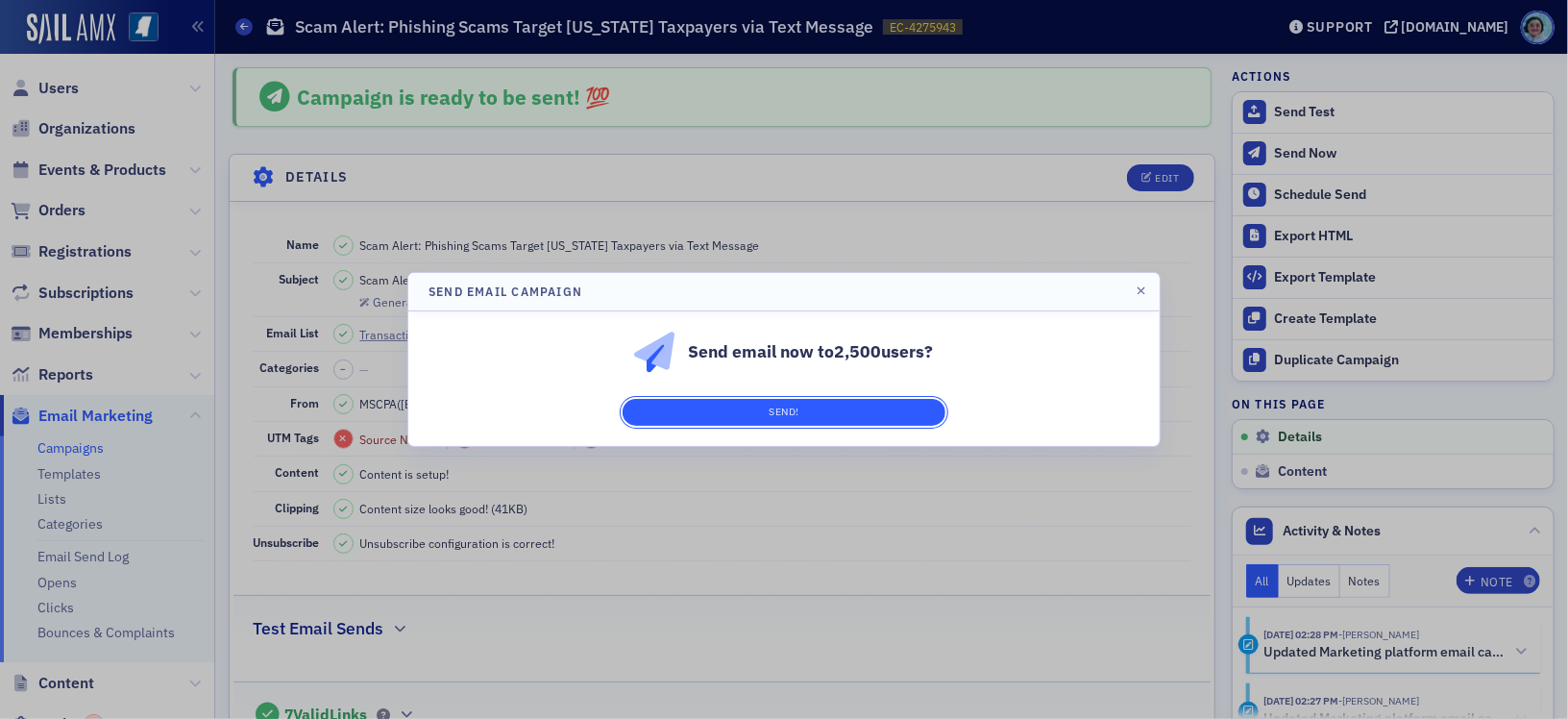
click at [904, 413] on button "Send!" at bounding box center [784, 413] width 323 height 27
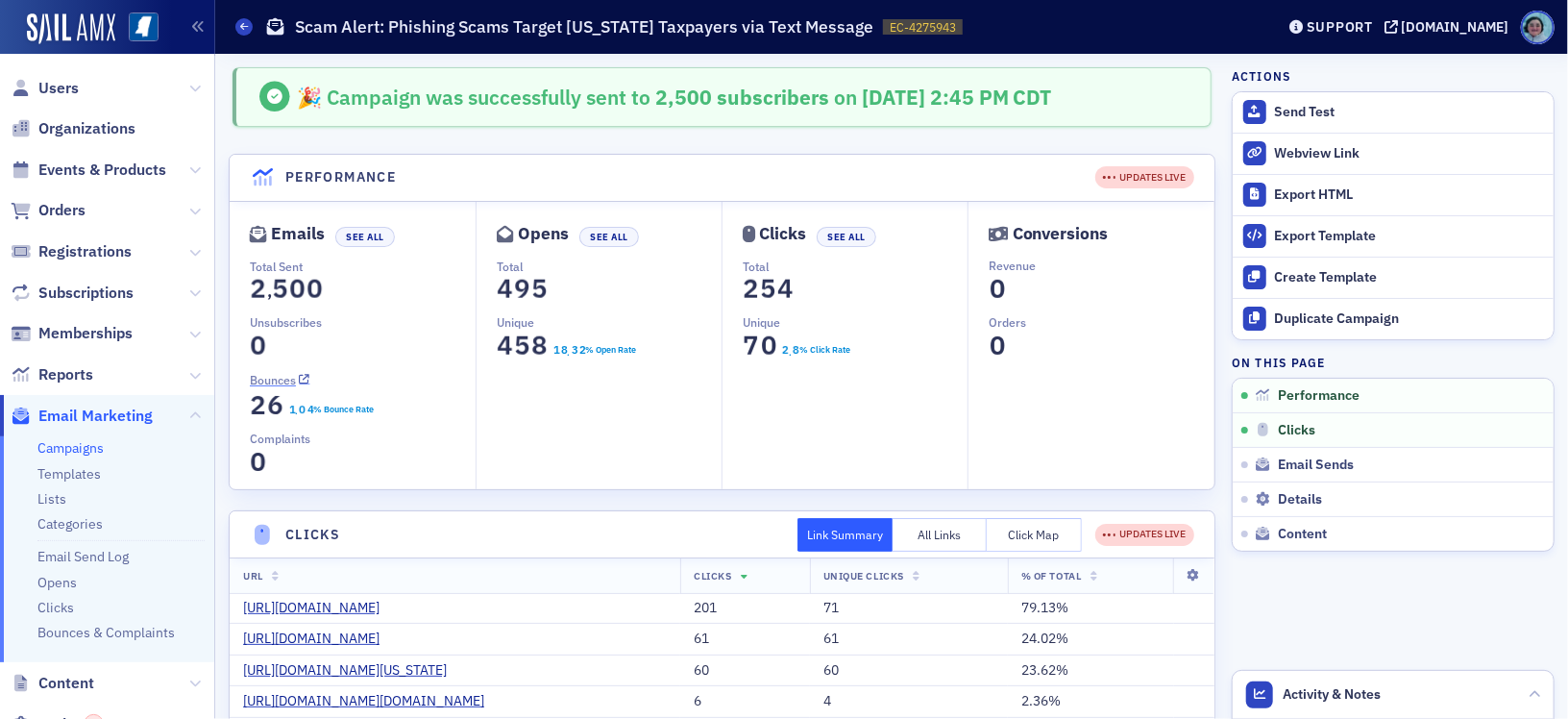
click at [281, 378] on span "Bounces" at bounding box center [272, 379] width 46 height 18
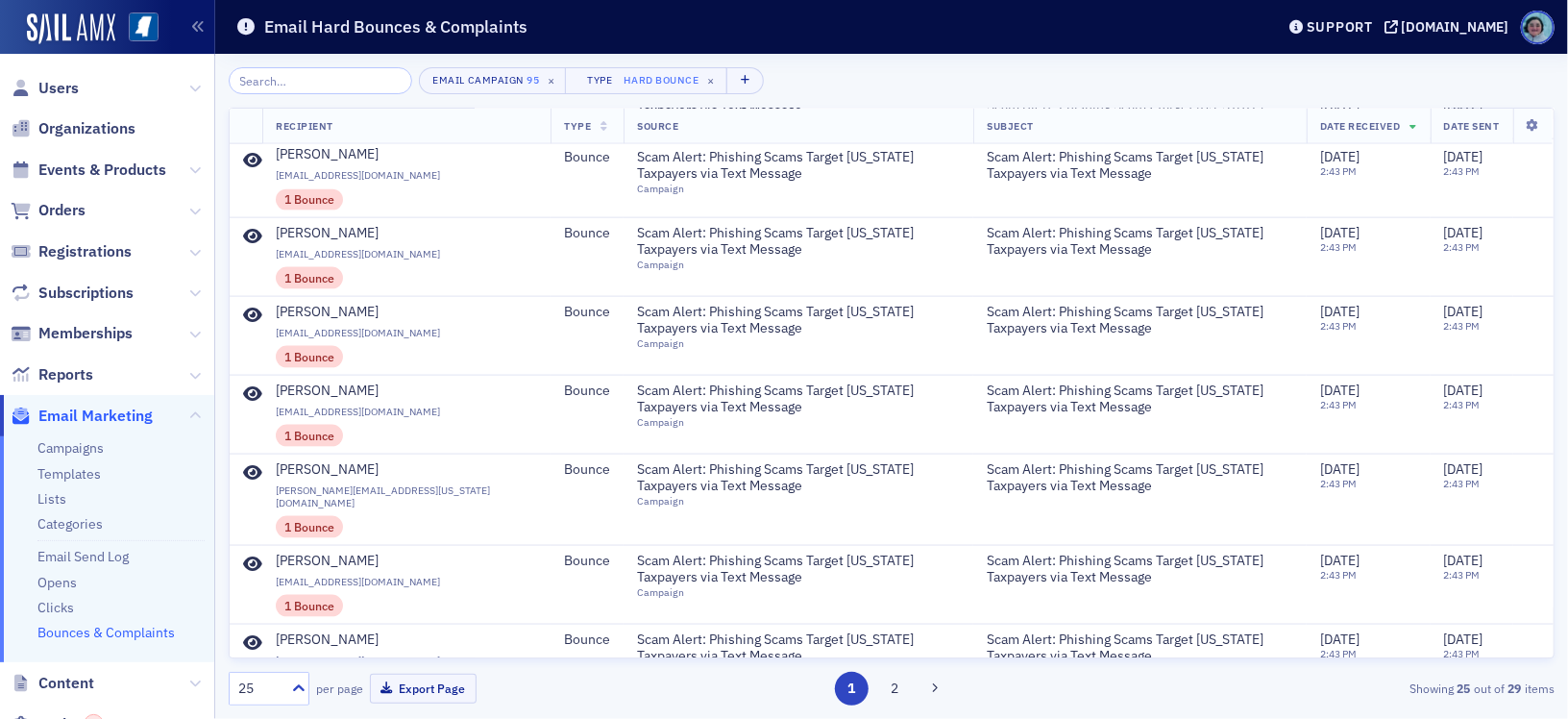
scroll to position [1460, 0]
